Goal: Find specific page/section: Find specific page/section

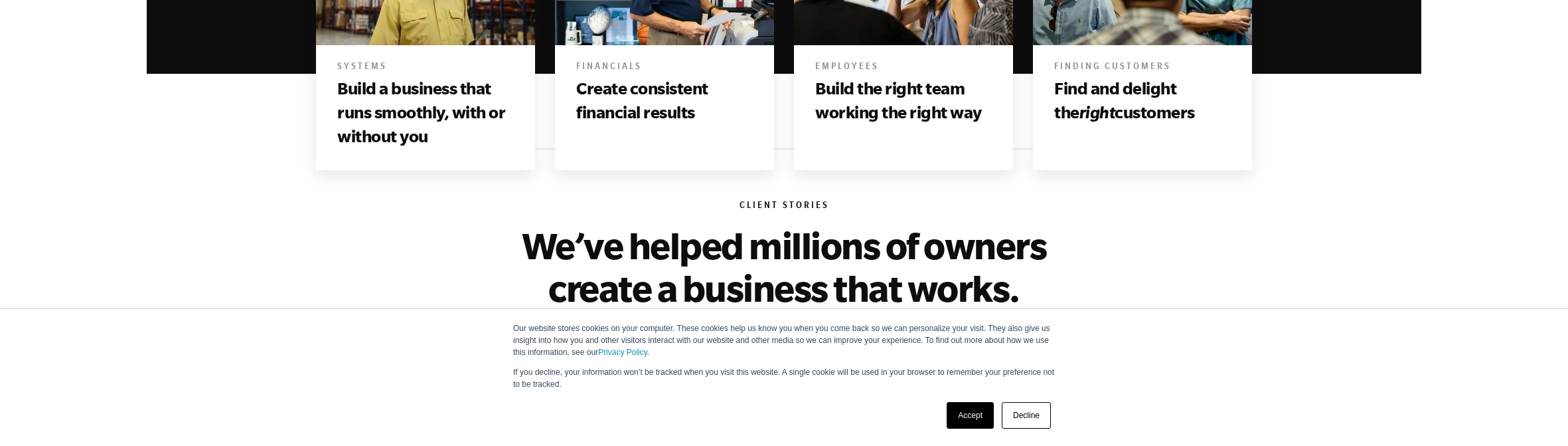
scroll to position [1054, 0]
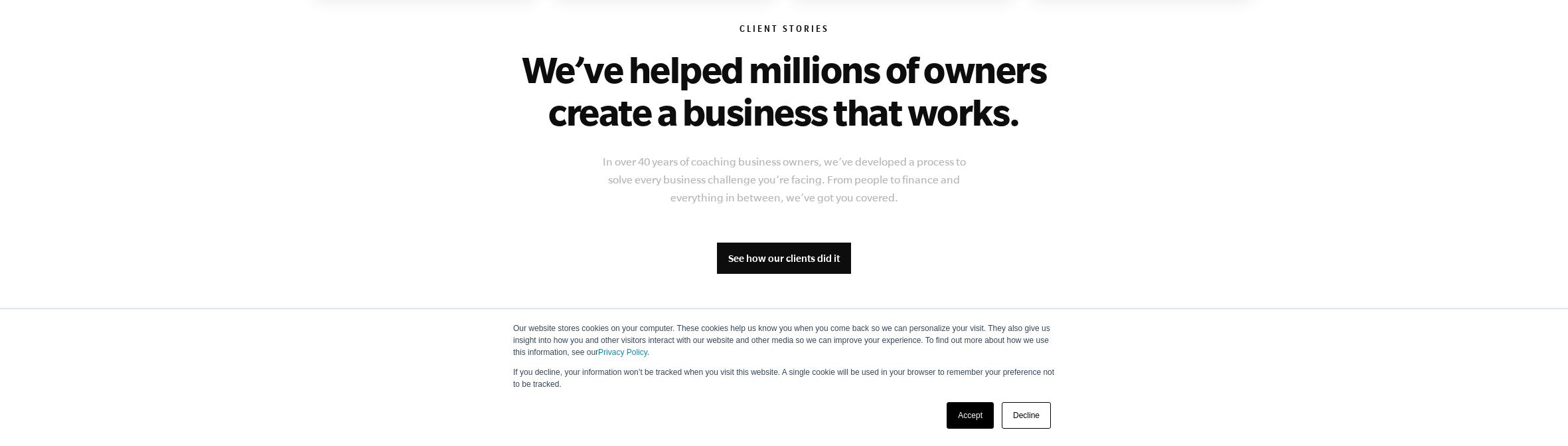
click at [962, 407] on link "Accept" at bounding box center [971, 415] width 47 height 26
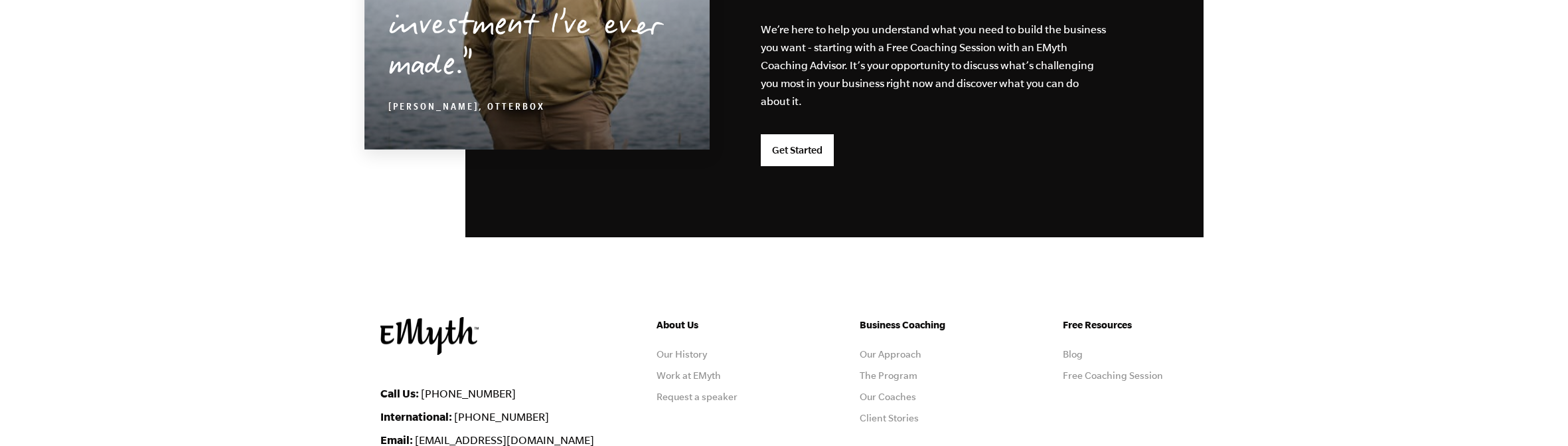
scroll to position [3648, 0]
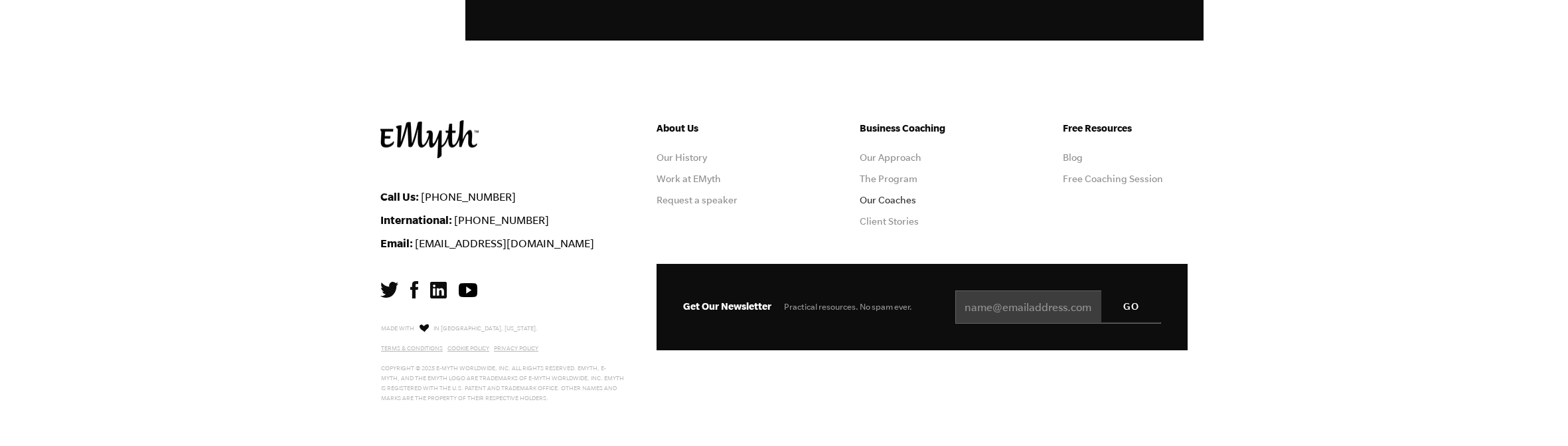
click at [895, 204] on link "Our Coaches" at bounding box center [888, 199] width 57 height 10
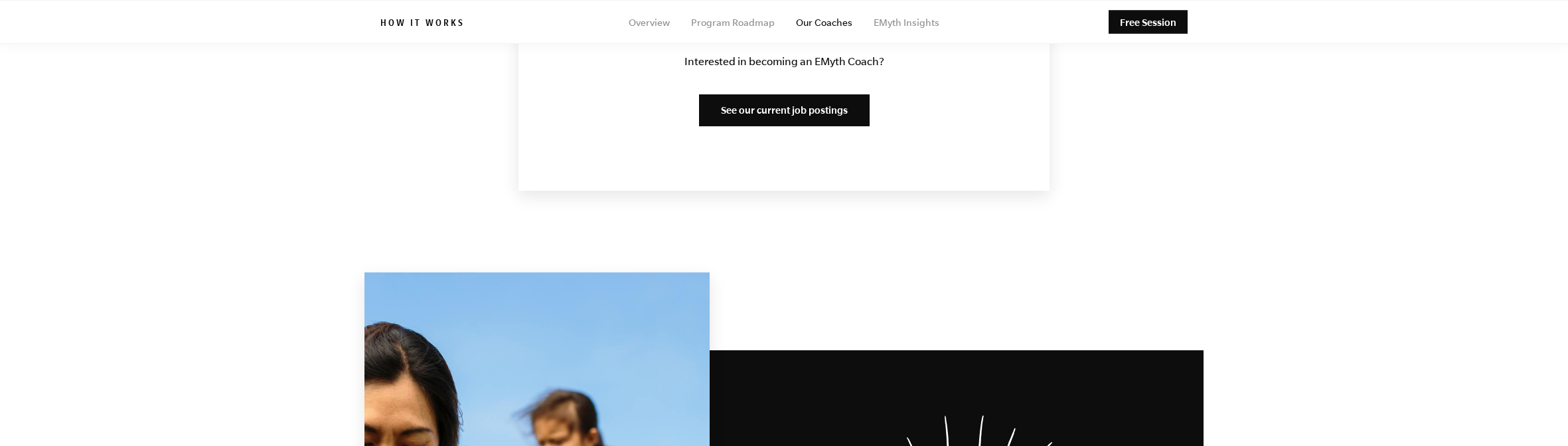
scroll to position [1721, 0]
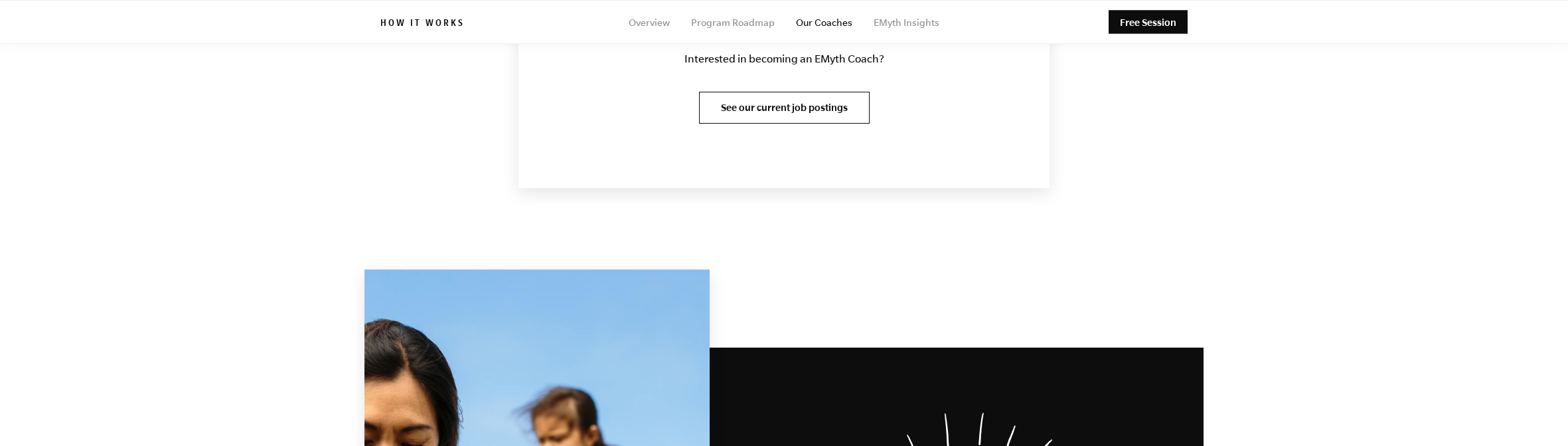
click at [814, 112] on link "See our current job postings" at bounding box center [784, 107] width 171 height 32
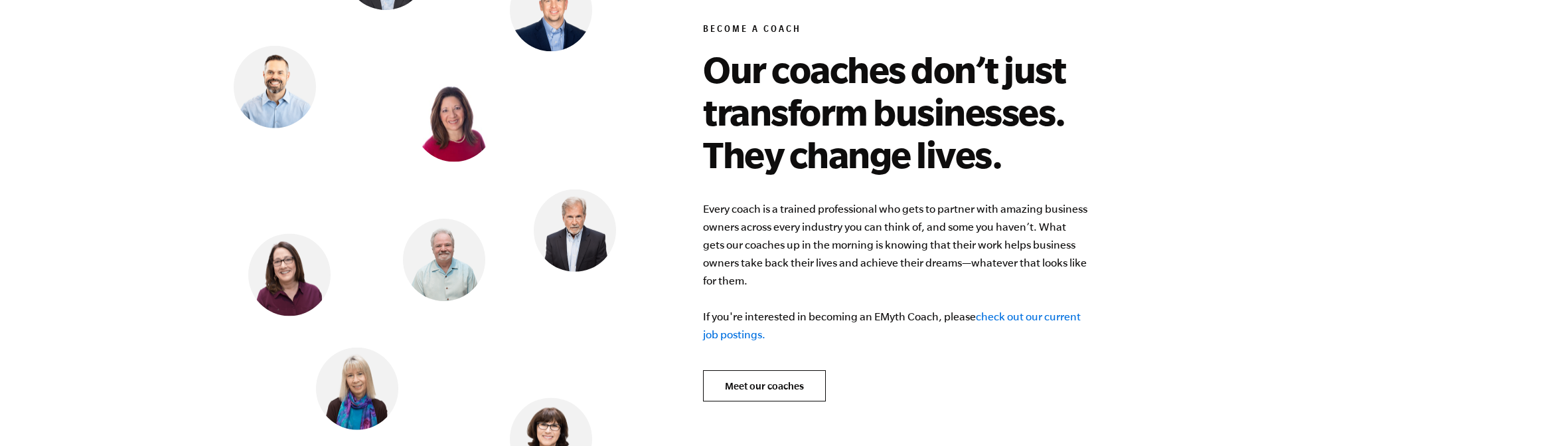
scroll to position [5392, 0]
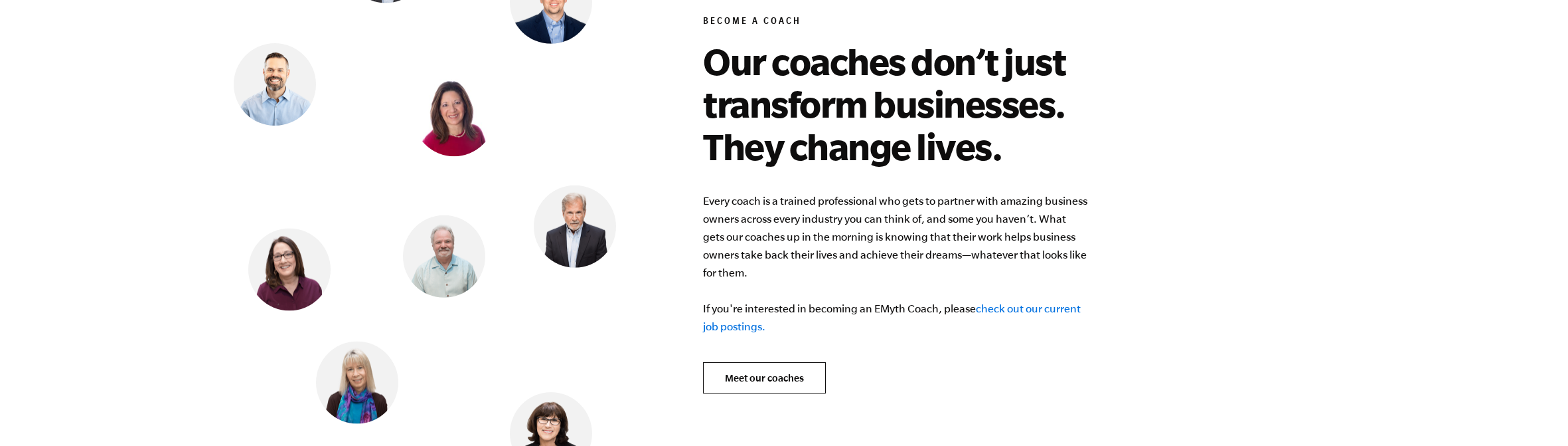
click at [1035, 302] on link "check out our current job postings." at bounding box center [892, 317] width 377 height 30
